Goal: Task Accomplishment & Management: Use online tool/utility

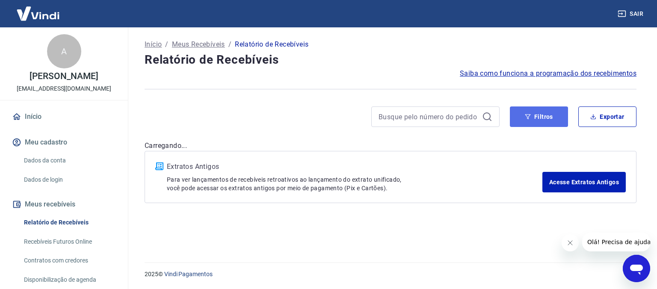
click at [540, 113] on button "Filtros" at bounding box center [538, 116] width 58 height 21
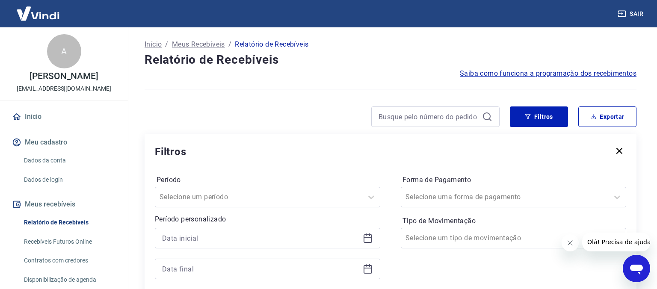
click at [371, 236] on icon at bounding box center [367, 238] width 10 height 10
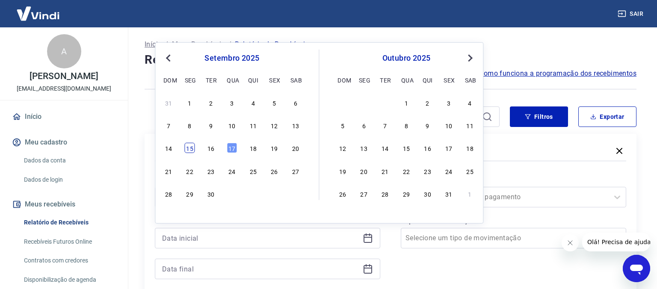
click at [188, 150] on div "15" at bounding box center [190, 148] width 10 height 10
type input "[DATE]"
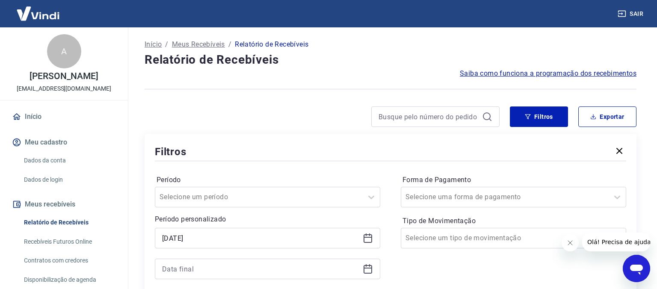
click at [369, 268] on icon at bounding box center [367, 268] width 9 height 1
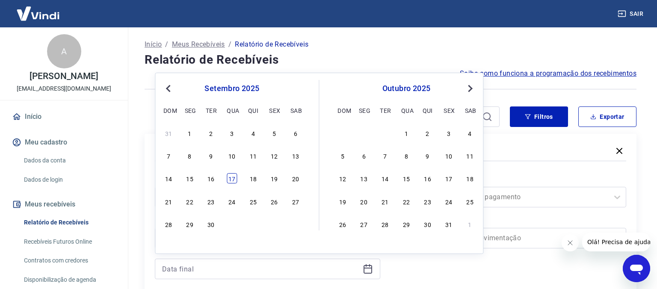
click at [233, 180] on div "17" at bounding box center [232, 178] width 10 height 10
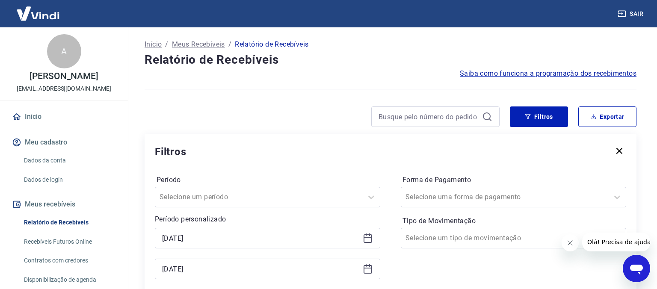
type input "[DATE]"
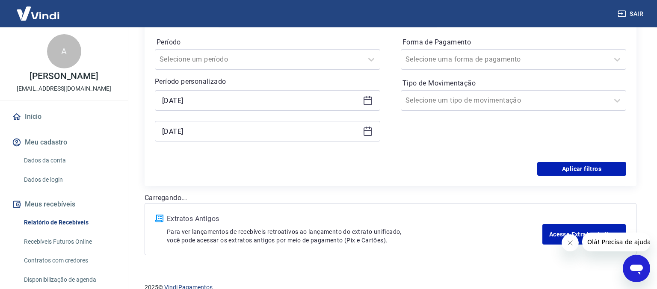
scroll to position [150, 0]
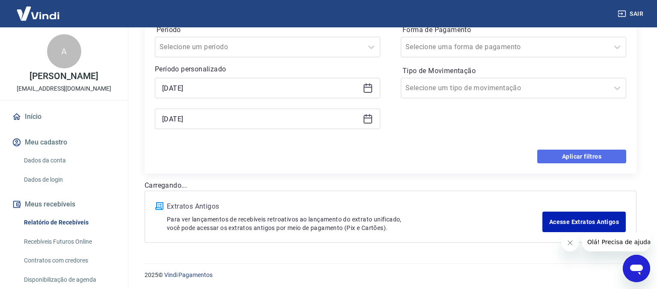
click at [568, 153] on button "Aplicar filtros" at bounding box center [581, 157] width 89 height 14
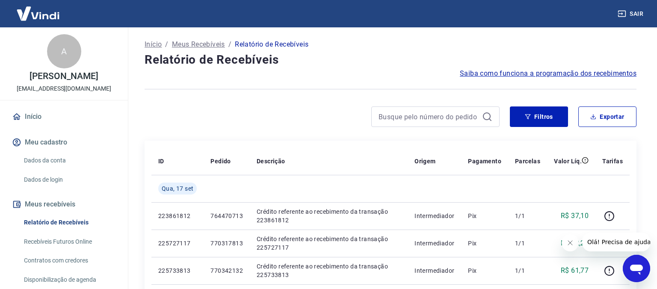
click at [568, 241] on icon "Fechar mensagem da empresa" at bounding box center [569, 242] width 7 height 7
click at [618, 119] on button "Exportar" at bounding box center [607, 116] width 58 height 21
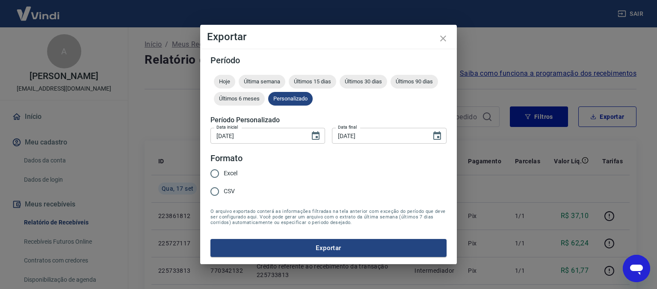
type input "[DATE]"
click at [216, 173] on input "Excel" at bounding box center [215, 174] width 18 height 18
radio input "true"
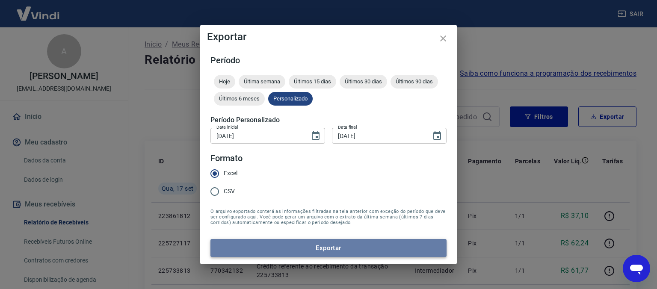
click at [292, 249] on button "Exportar" at bounding box center [328, 248] width 236 height 18
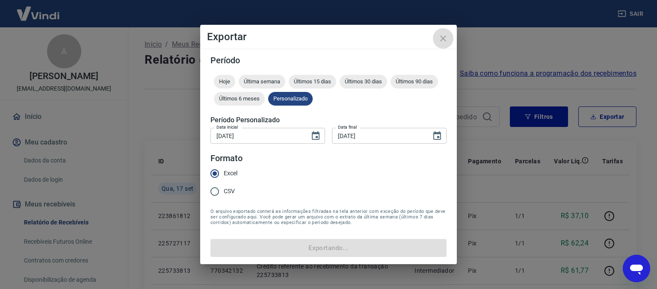
click at [444, 40] on icon "close" at bounding box center [443, 38] width 10 height 10
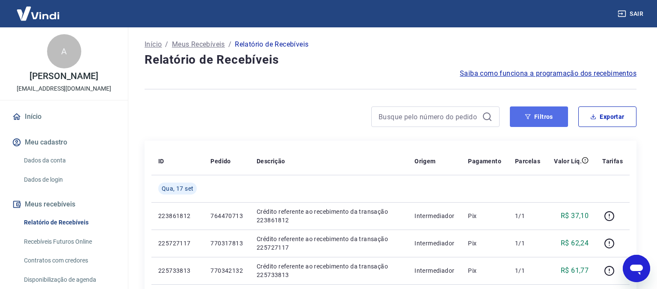
click at [519, 119] on button "Filtros" at bounding box center [538, 116] width 58 height 21
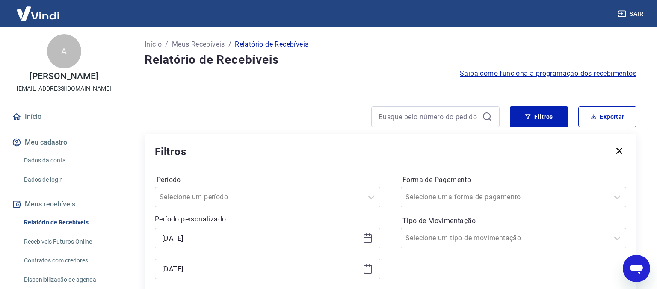
click at [368, 239] on icon at bounding box center [367, 238] width 10 height 10
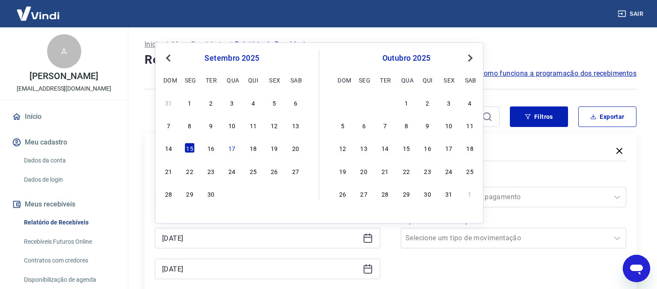
click at [168, 53] on div "setembro 2025 dom seg ter qua qui sex sab" at bounding box center [231, 68] width 139 height 36
click at [164, 56] on button "Previous Month" at bounding box center [168, 58] width 10 height 10
click at [277, 105] on div "1" at bounding box center [274, 102] width 10 height 10
type input "[DATE]"
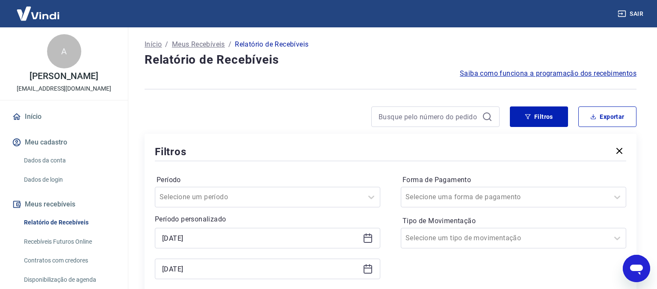
click at [367, 272] on icon at bounding box center [367, 269] width 10 height 10
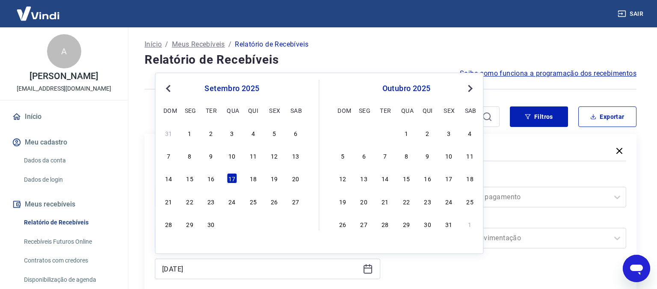
click at [169, 90] on span "Previous Month" at bounding box center [169, 88] width 0 height 10
click at [171, 249] on div "31" at bounding box center [168, 246] width 10 height 10
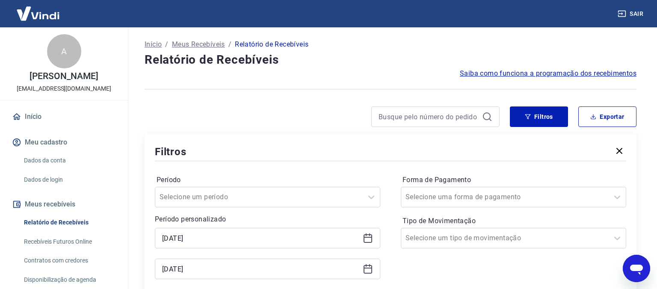
type input "[DATE]"
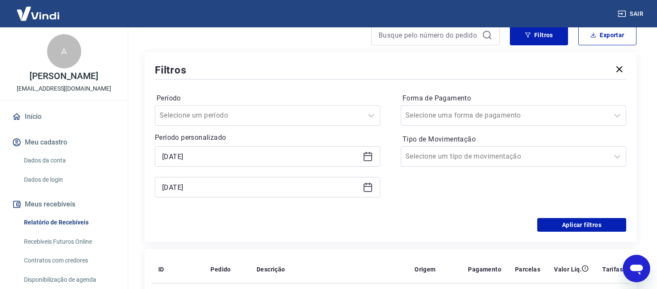
scroll to position [85, 0]
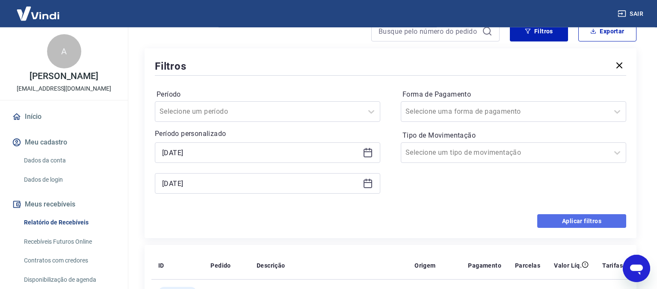
click at [572, 217] on button "Aplicar filtros" at bounding box center [581, 221] width 89 height 14
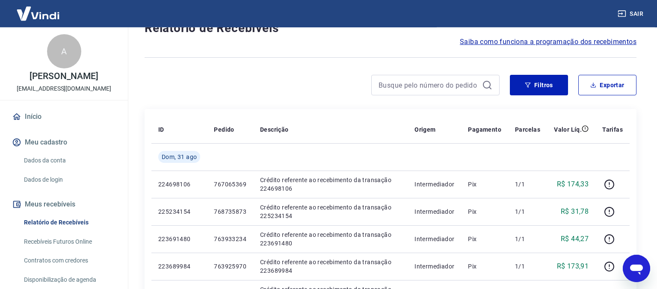
scroll to position [32, 0]
click at [602, 88] on button "Exportar" at bounding box center [607, 84] width 58 height 21
type input "[DATE]"
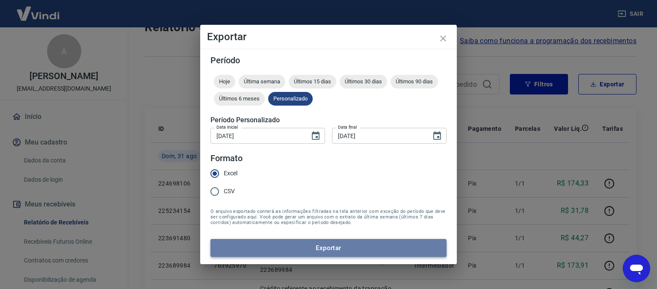
click at [311, 249] on button "Exportar" at bounding box center [328, 248] width 236 height 18
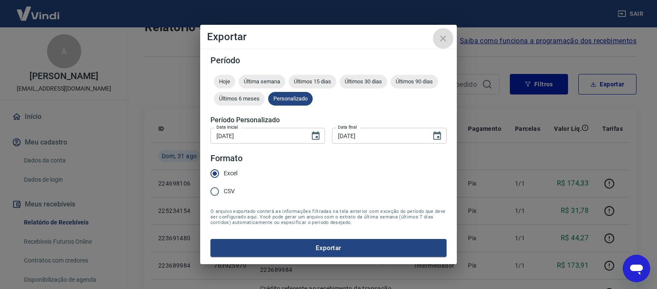
click at [444, 32] on button "close" at bounding box center [443, 38] width 21 height 21
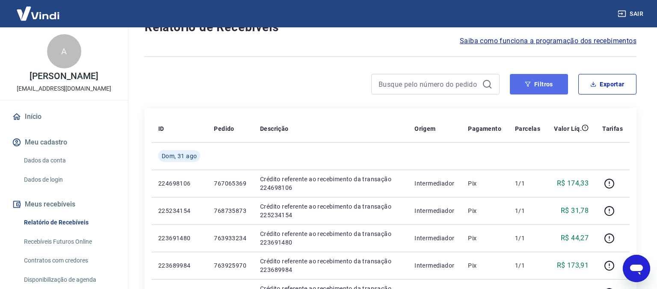
click at [540, 82] on button "Filtros" at bounding box center [538, 84] width 58 height 21
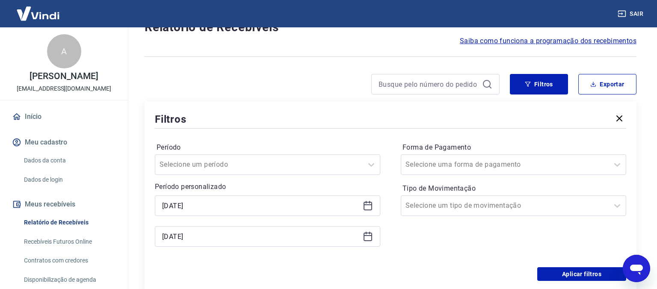
click at [368, 202] on icon at bounding box center [367, 206] width 9 height 9
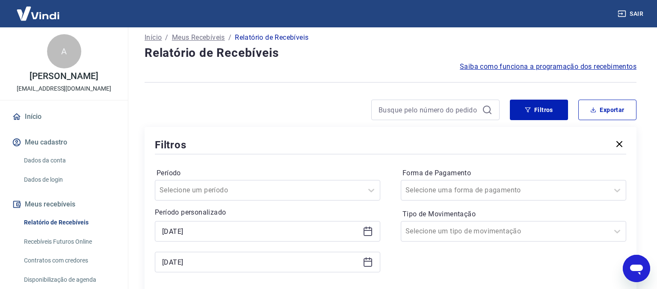
scroll to position [0, 0]
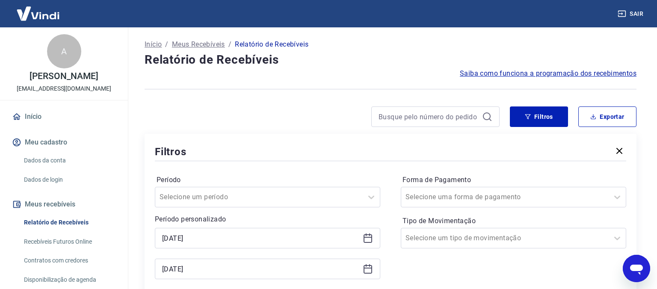
click at [371, 239] on icon at bounding box center [367, 238] width 10 height 10
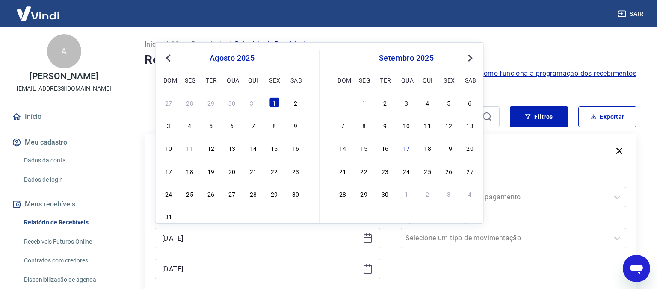
click at [167, 57] on button "Previous Month" at bounding box center [168, 58] width 10 height 10
click at [167, 105] on div "1" at bounding box center [168, 102] width 10 height 10
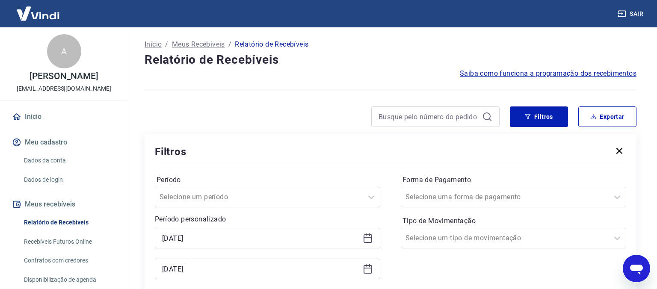
type input "[DATE]"
click at [365, 271] on icon at bounding box center [367, 269] width 10 height 10
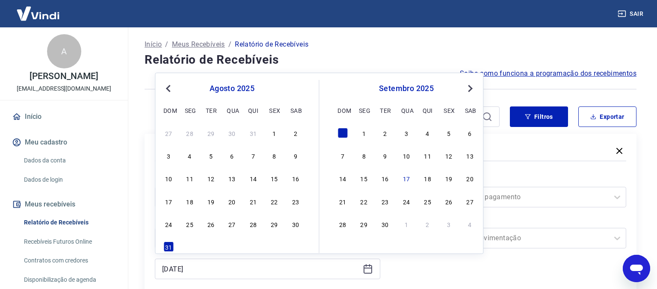
click at [166, 85] on button "Previous Month" at bounding box center [168, 88] width 10 height 10
click at [192, 228] on div "30" at bounding box center [190, 224] width 10 height 10
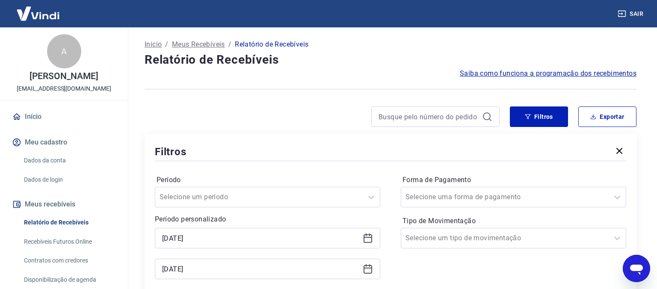
type input "[DATE]"
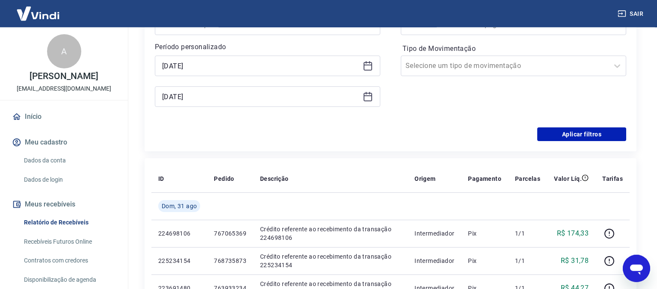
scroll to position [174, 0]
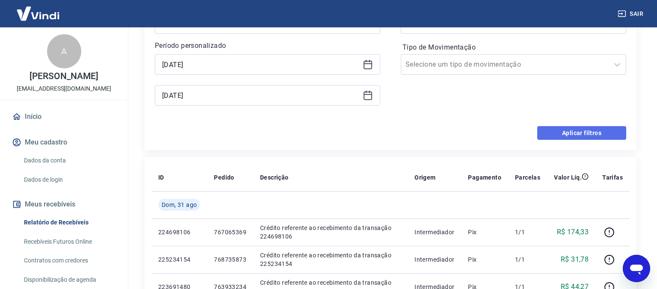
click at [575, 133] on button "Aplicar filtros" at bounding box center [581, 133] width 89 height 14
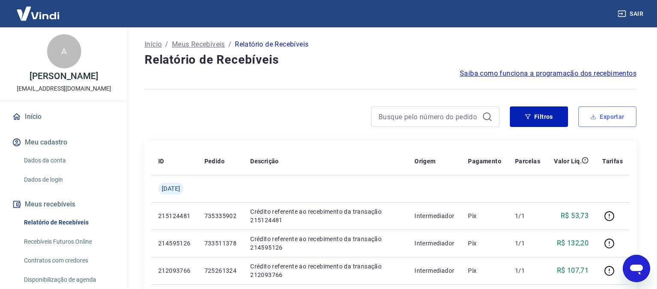
click at [599, 122] on button "Exportar" at bounding box center [607, 116] width 58 height 21
type input "[DATE]"
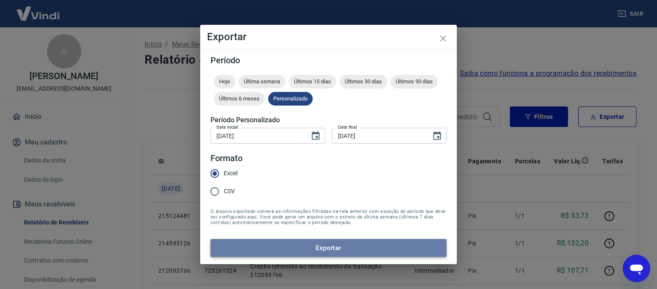
click at [325, 250] on button "Exportar" at bounding box center [328, 248] width 236 height 18
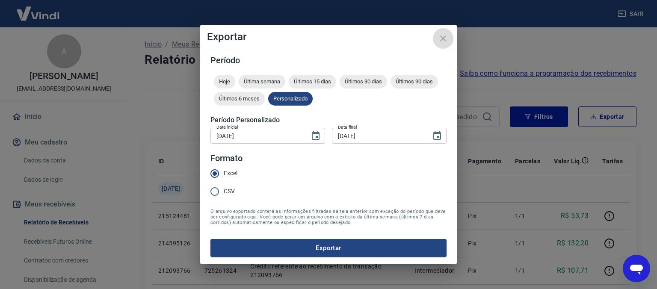
click at [441, 39] on icon "close" at bounding box center [443, 38] width 10 height 10
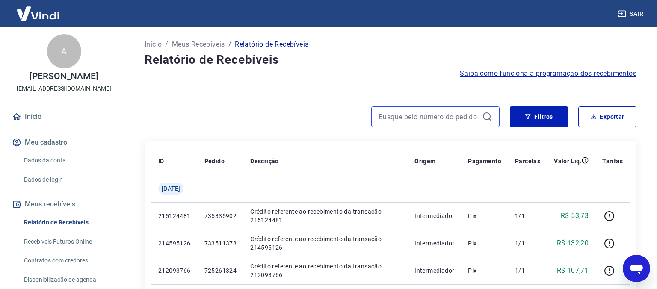
click at [449, 112] on input at bounding box center [428, 116] width 100 height 13
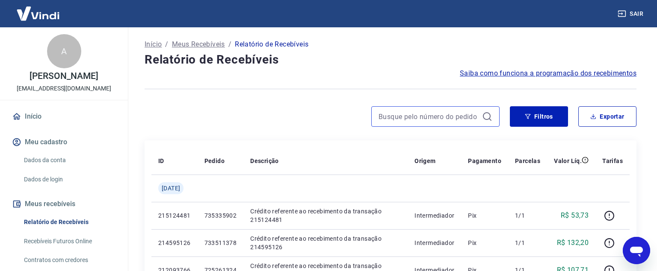
click at [387, 112] on input at bounding box center [428, 116] width 100 height 13
